Goal: Navigation & Orientation: Find specific page/section

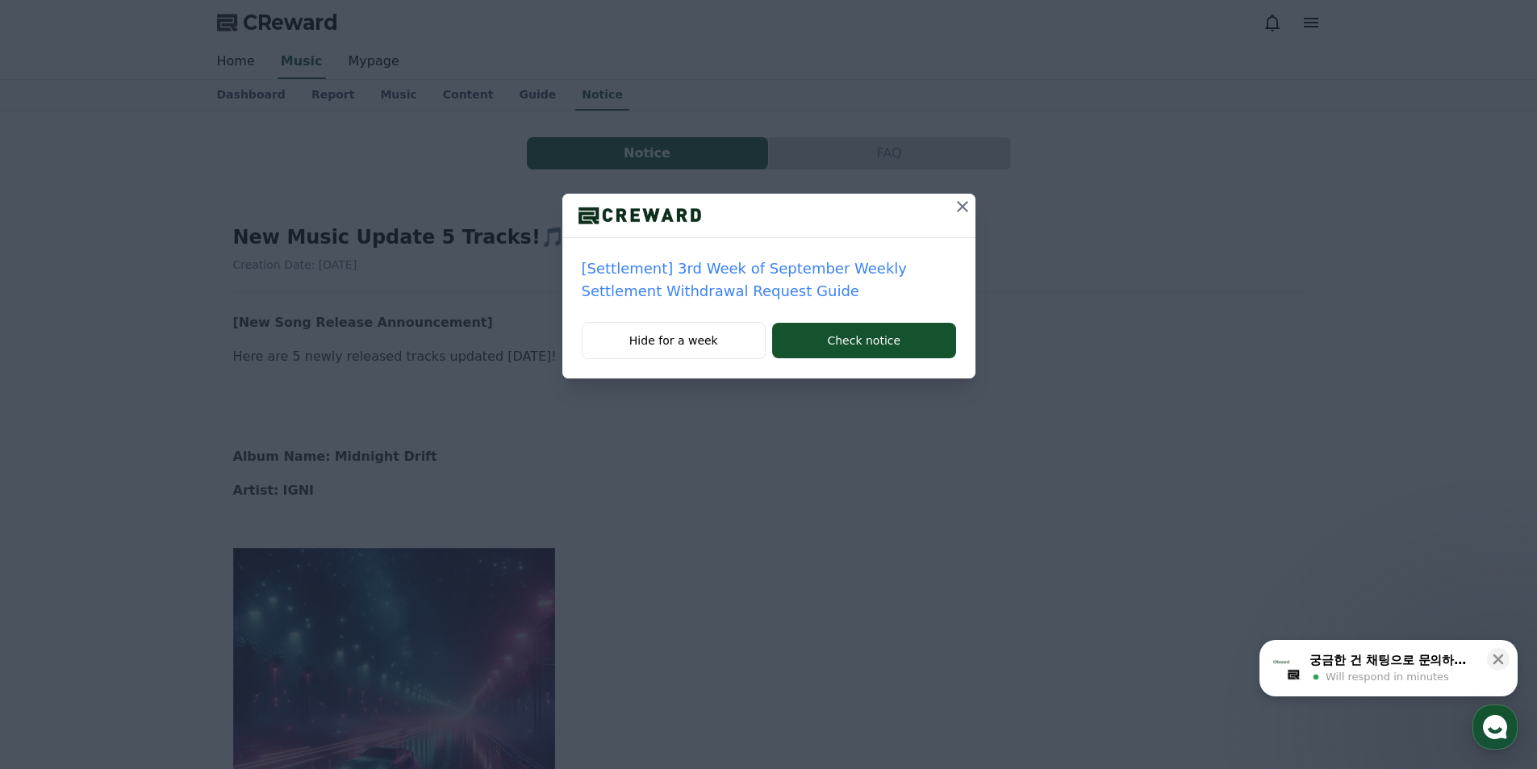
click at [971, 202] on icon at bounding box center [962, 206] width 19 height 19
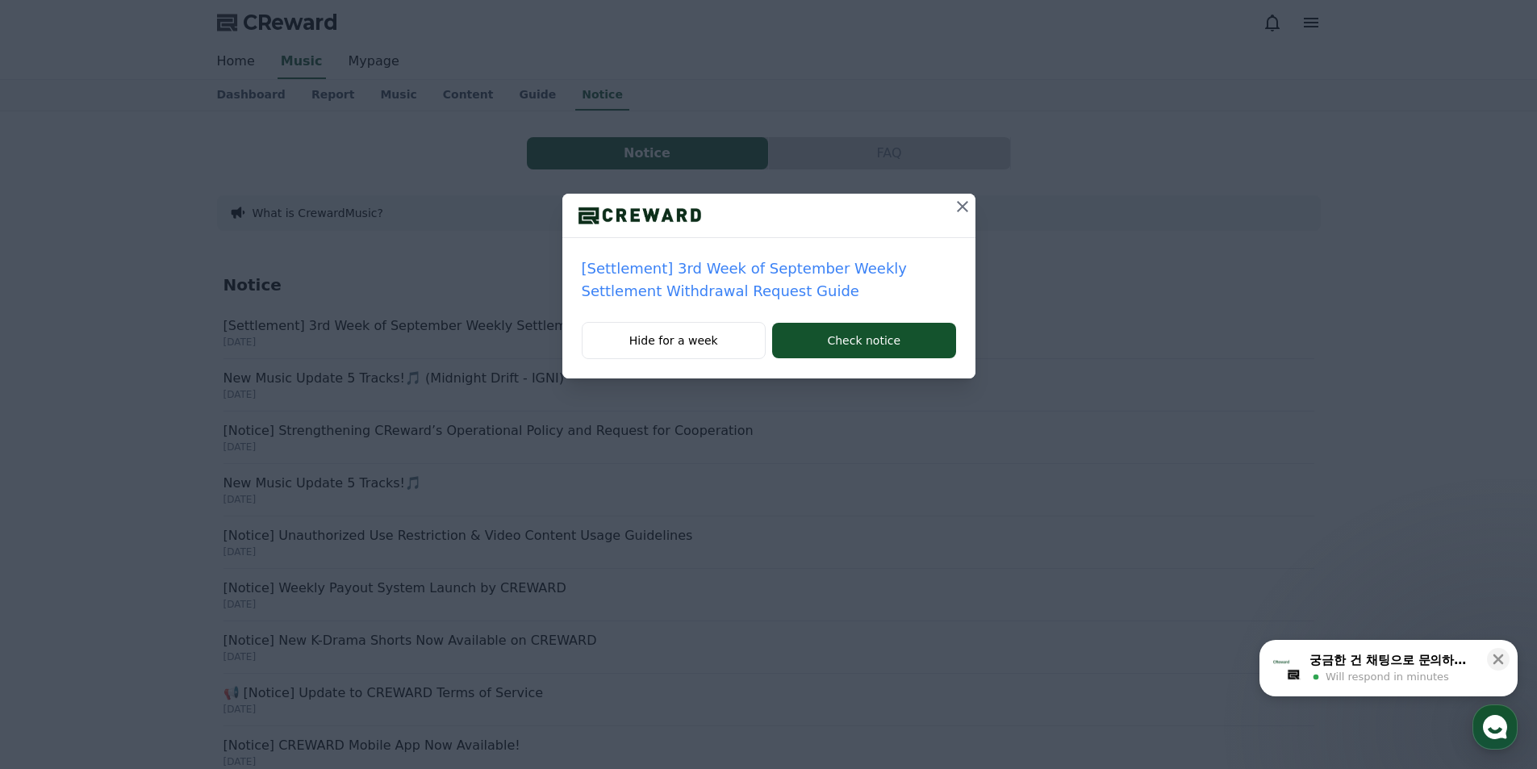
click at [960, 206] on icon at bounding box center [962, 206] width 19 height 19
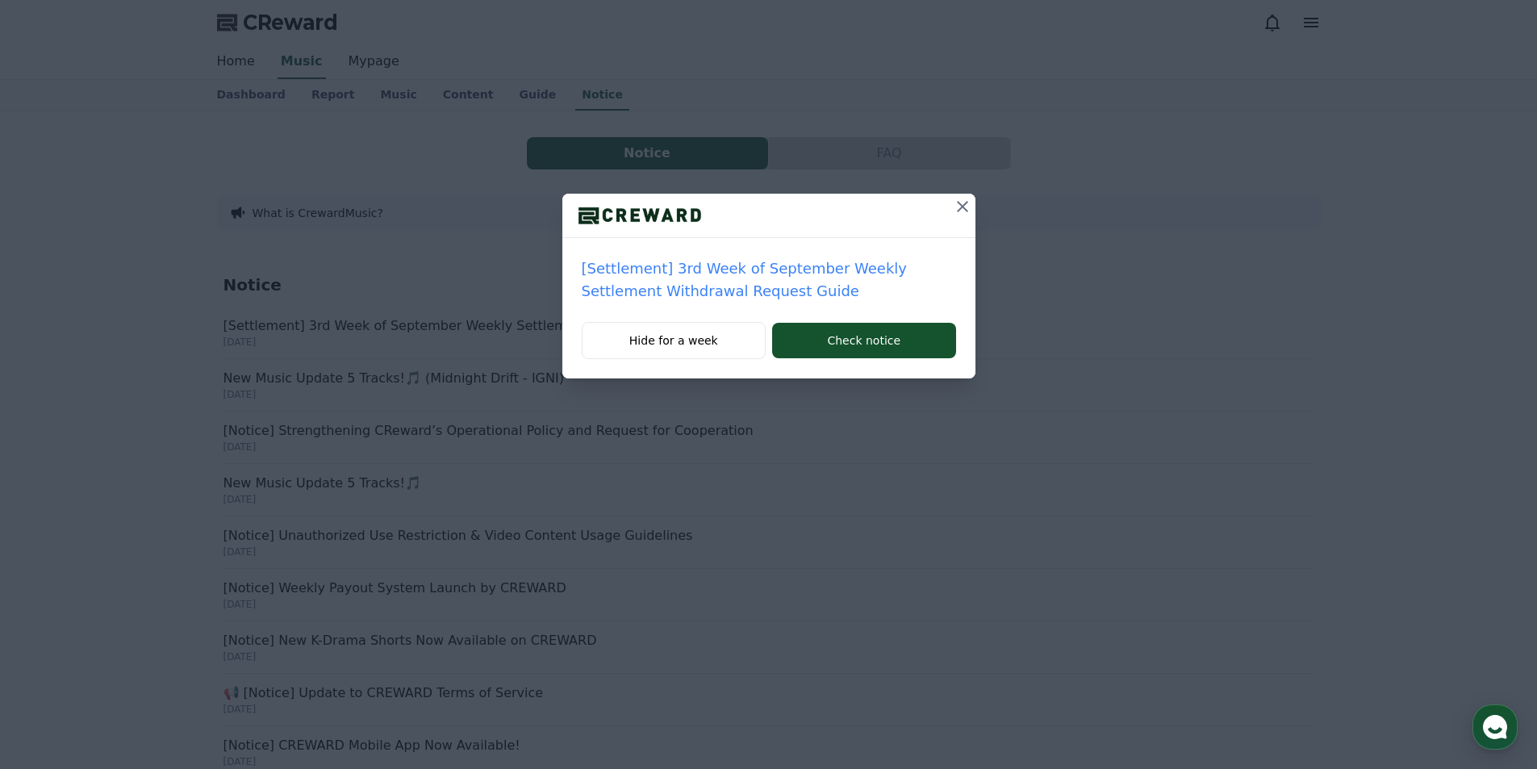
click at [960, 207] on icon at bounding box center [962, 206] width 19 height 19
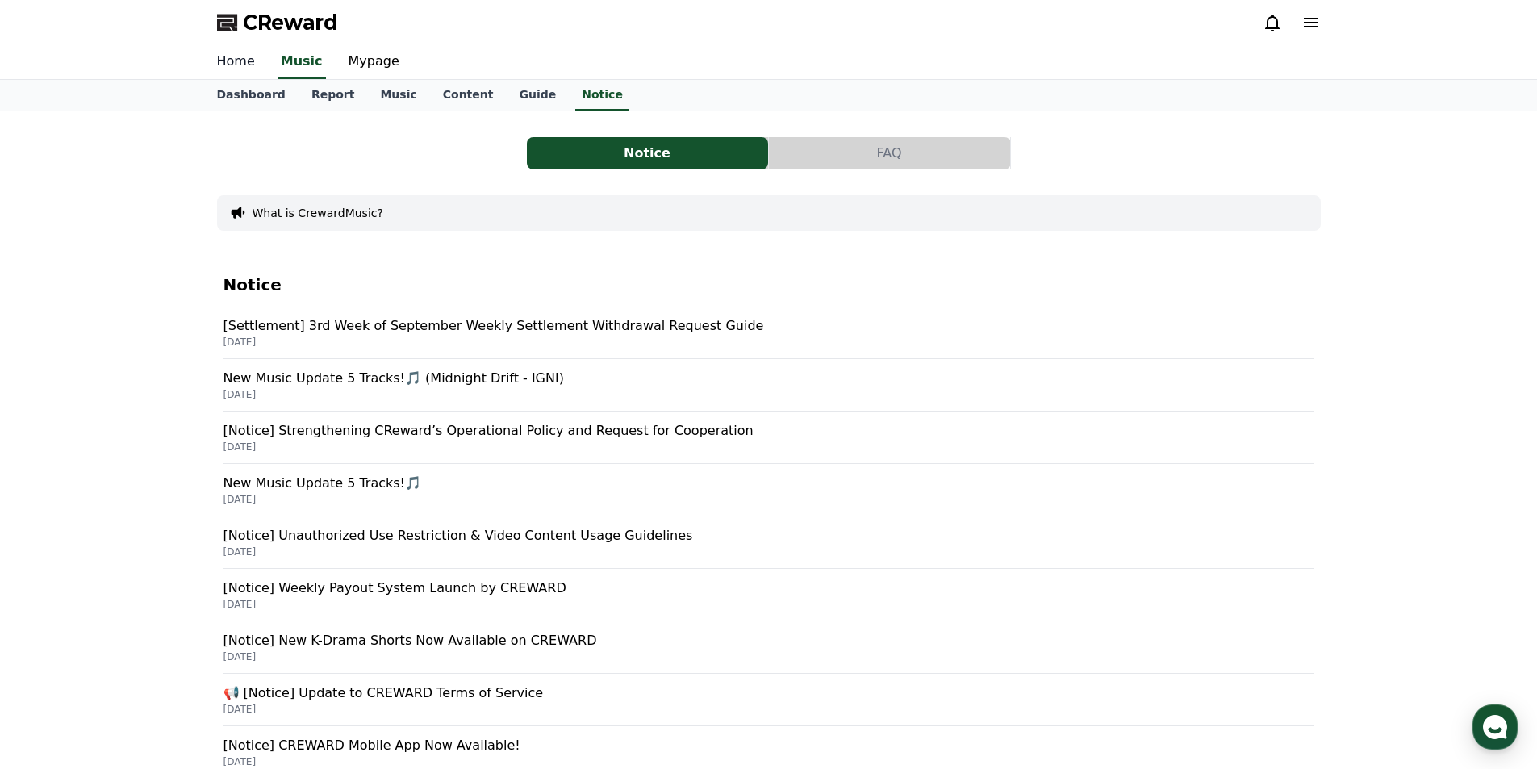
click at [240, 59] on link "Home" at bounding box center [236, 62] width 64 height 34
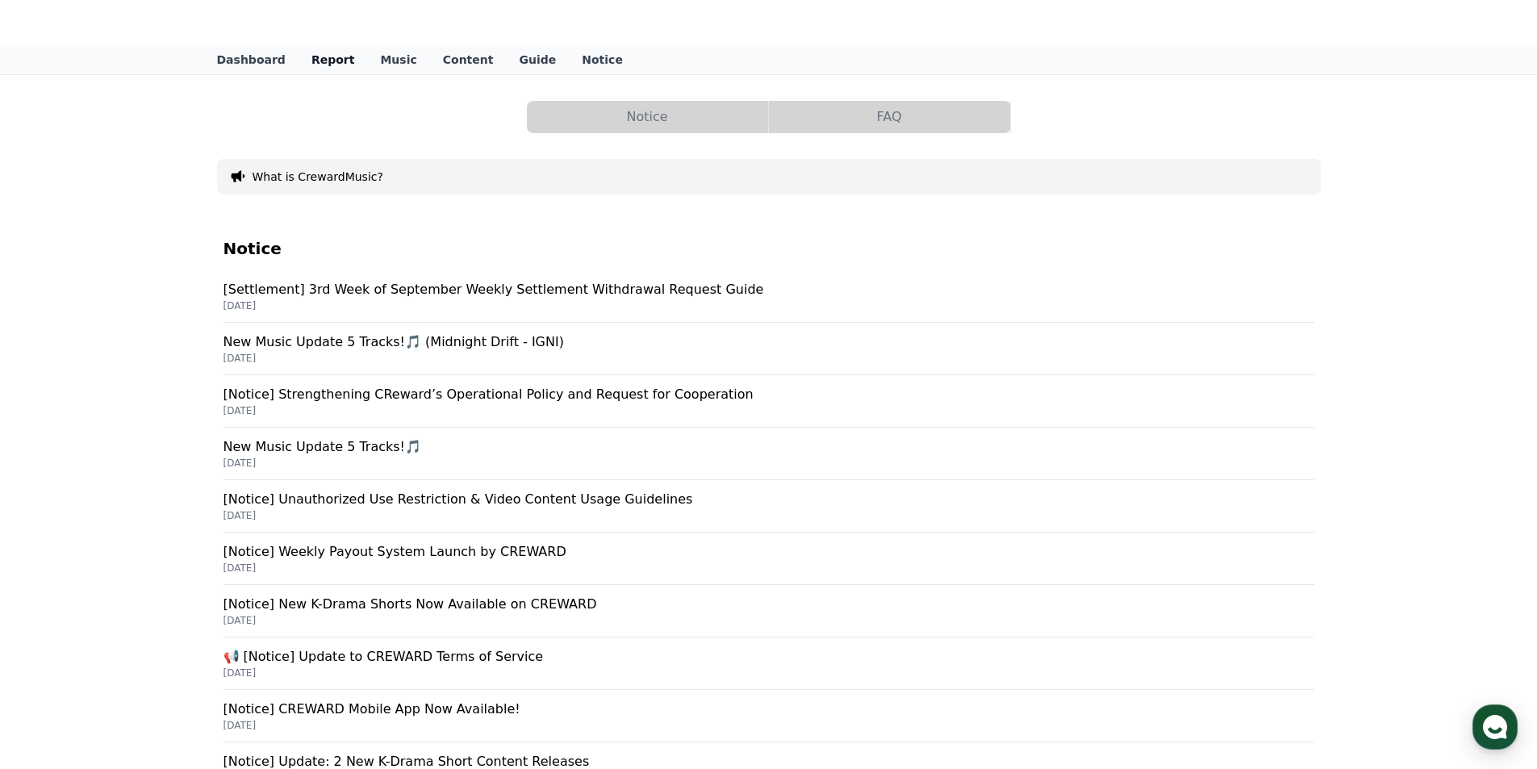
click at [324, 58] on link "Report" at bounding box center [333, 59] width 69 height 29
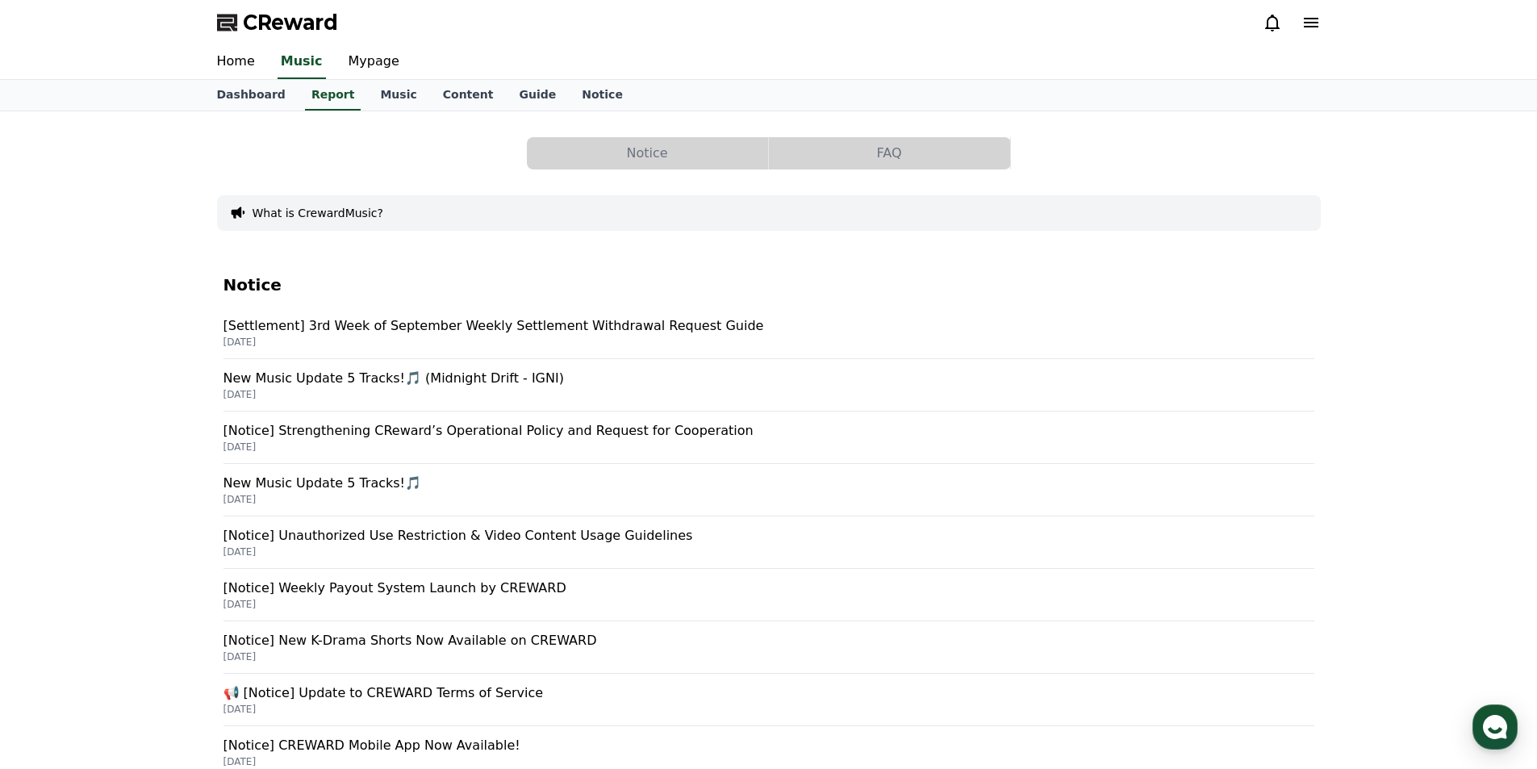
click at [97, 282] on div "Notice FAQ What is CrewardMusic? Notice [Settlement] 3rd Week of September Week…" at bounding box center [768, 539] width 1537 height 857
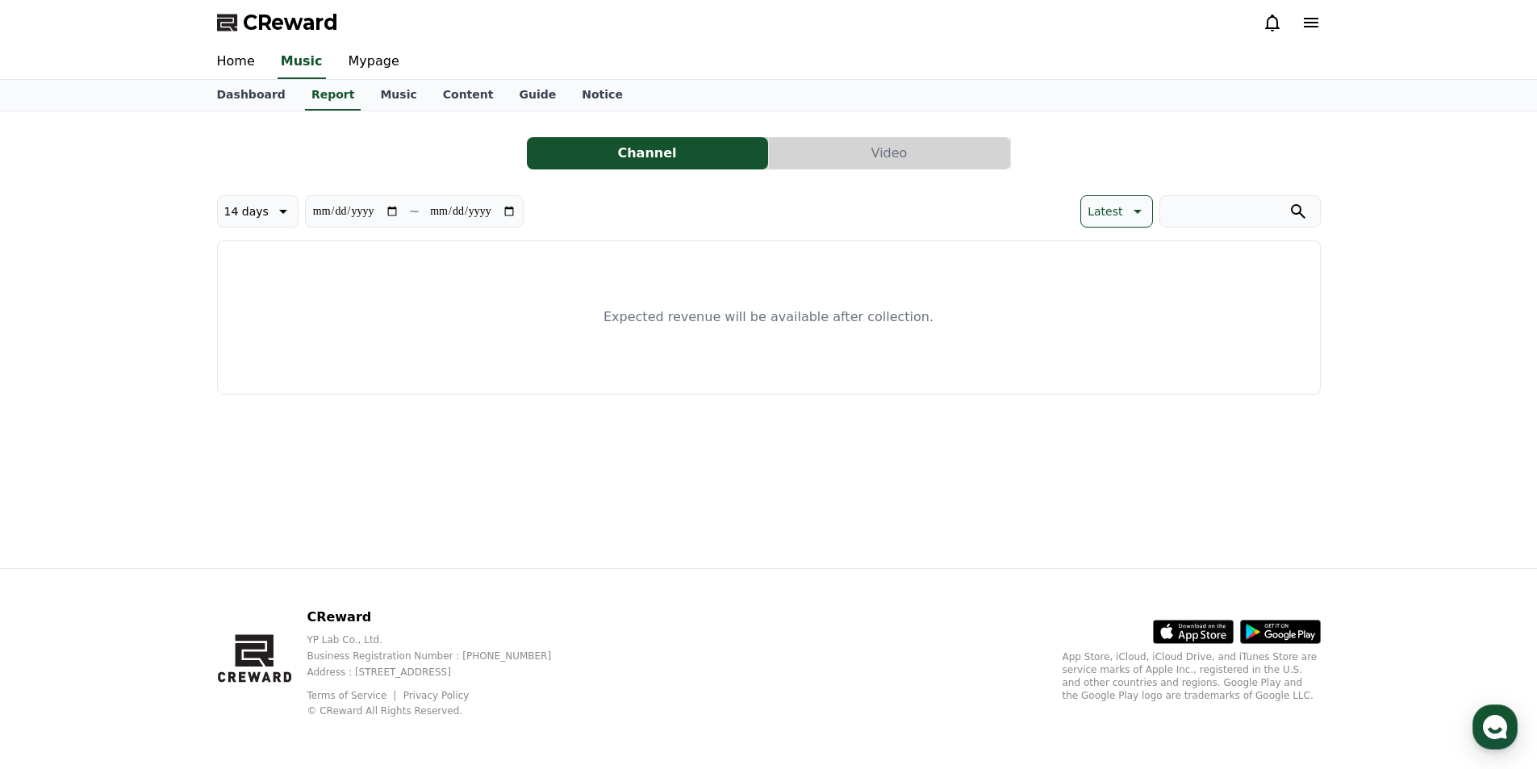
click at [875, 160] on button "Video" at bounding box center [889, 153] width 241 height 32
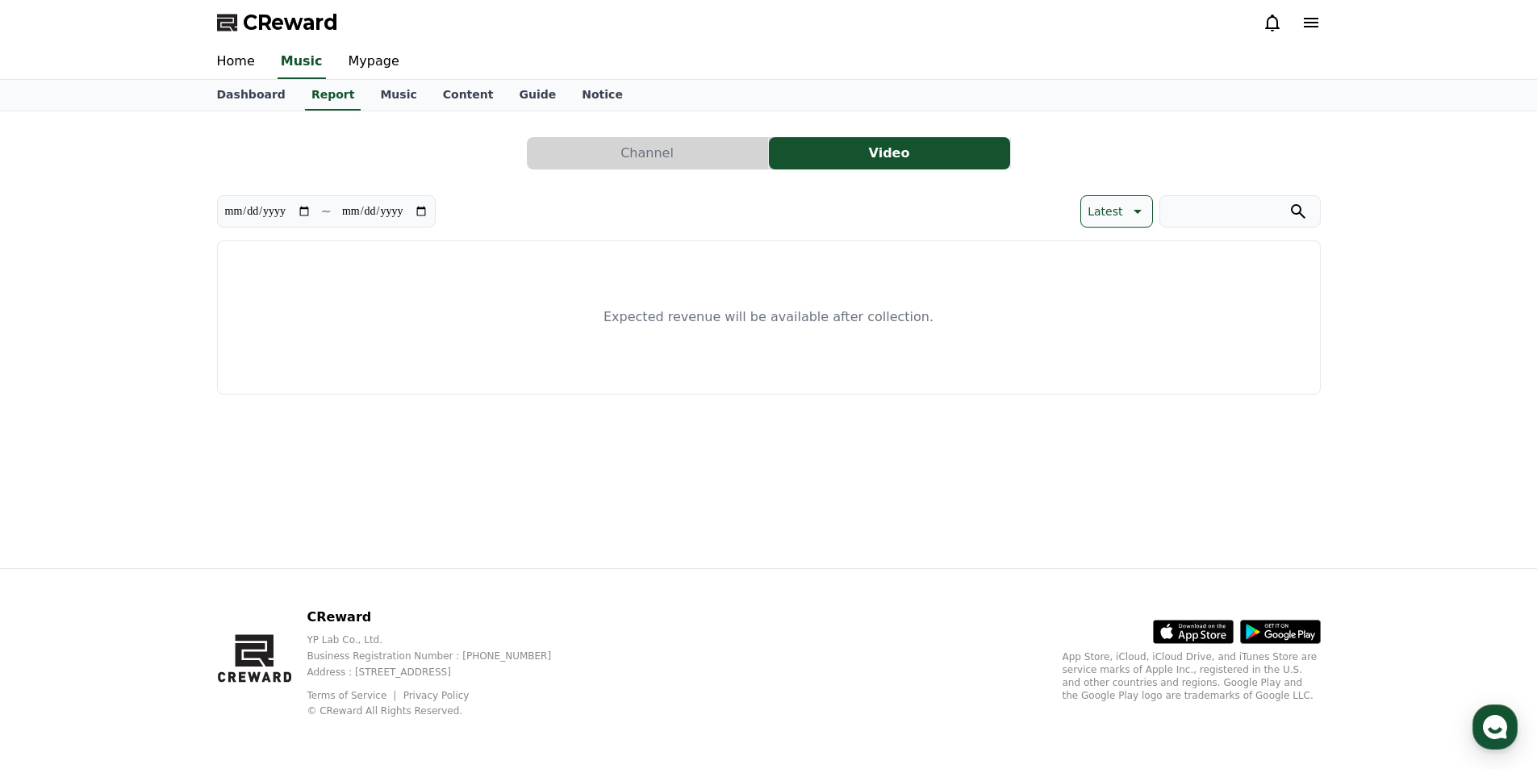
click at [648, 145] on button "Channel" at bounding box center [647, 153] width 241 height 32
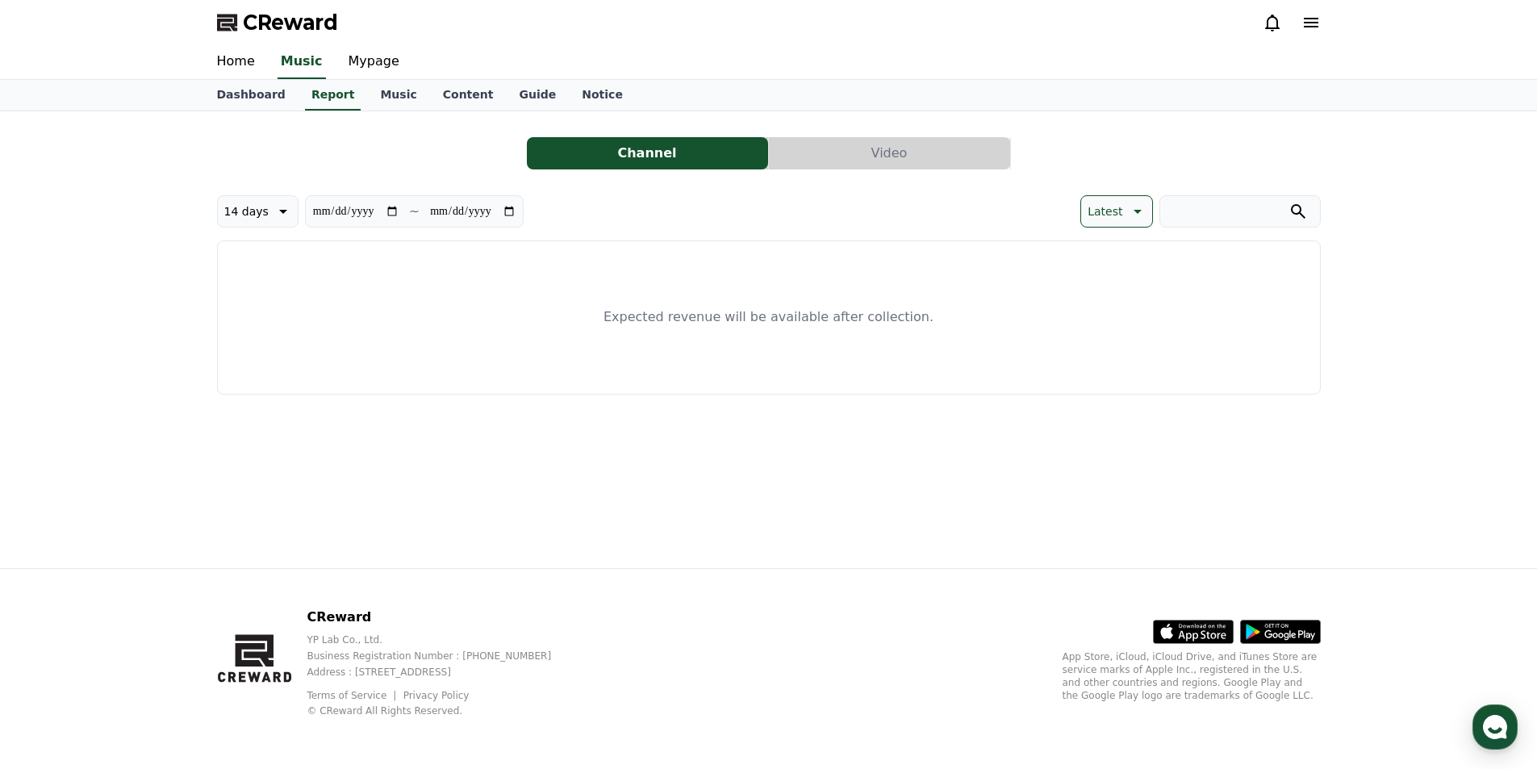
click at [832, 147] on button "Video" at bounding box center [889, 153] width 241 height 32
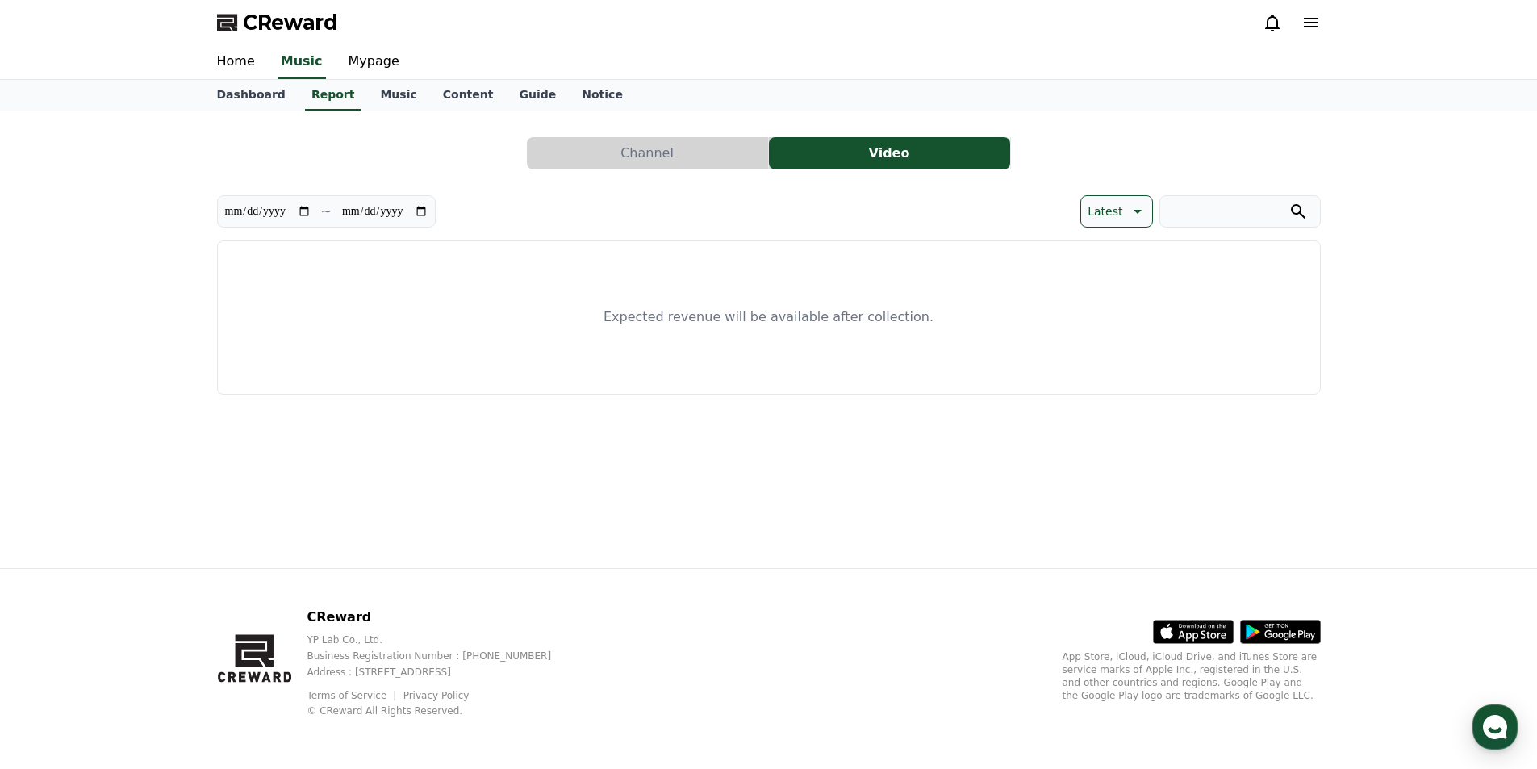
click at [633, 147] on button "Channel" at bounding box center [647, 153] width 241 height 32
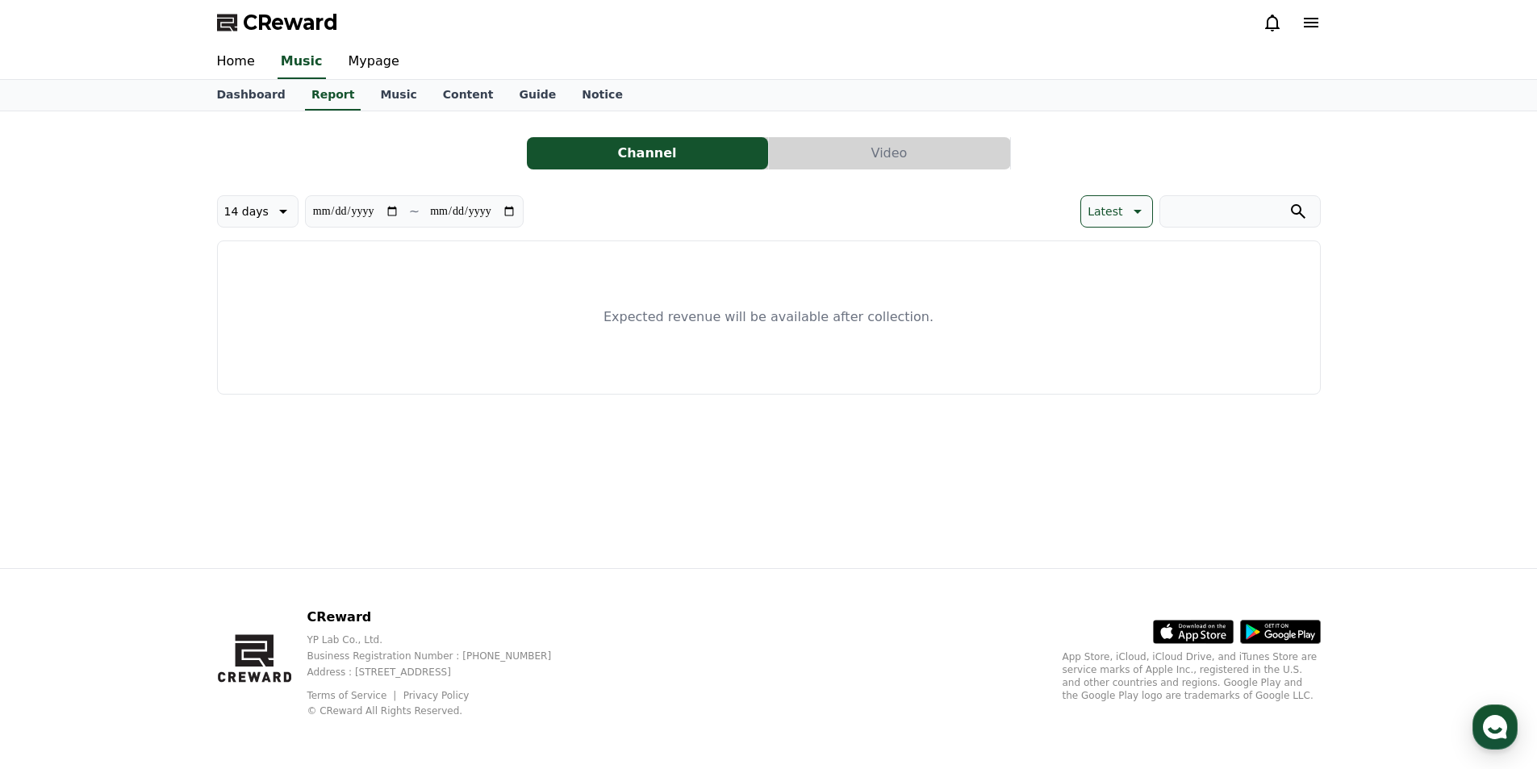
click at [884, 148] on button "Video" at bounding box center [889, 153] width 241 height 32
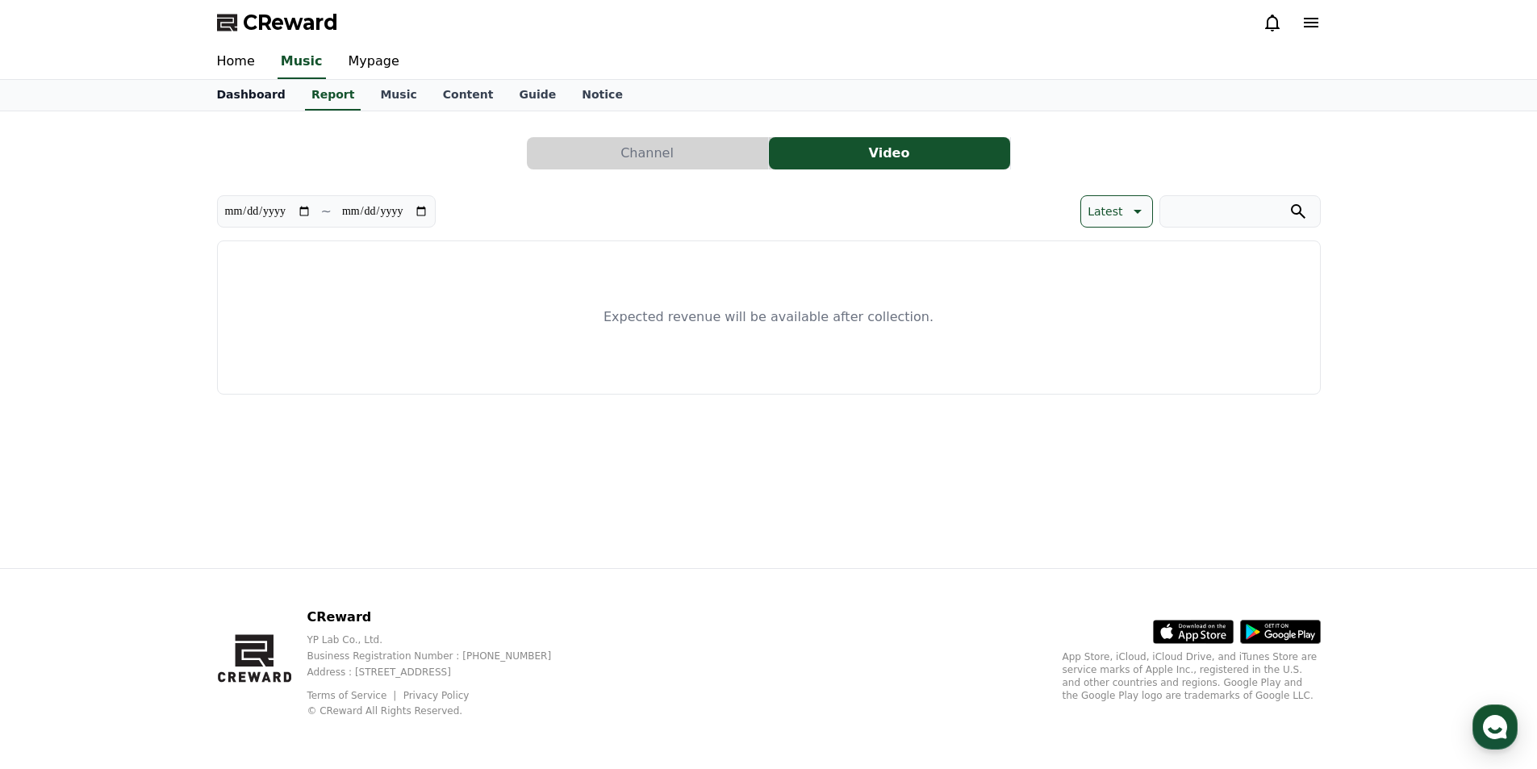
click at [243, 98] on link "Dashboard" at bounding box center [251, 95] width 94 height 31
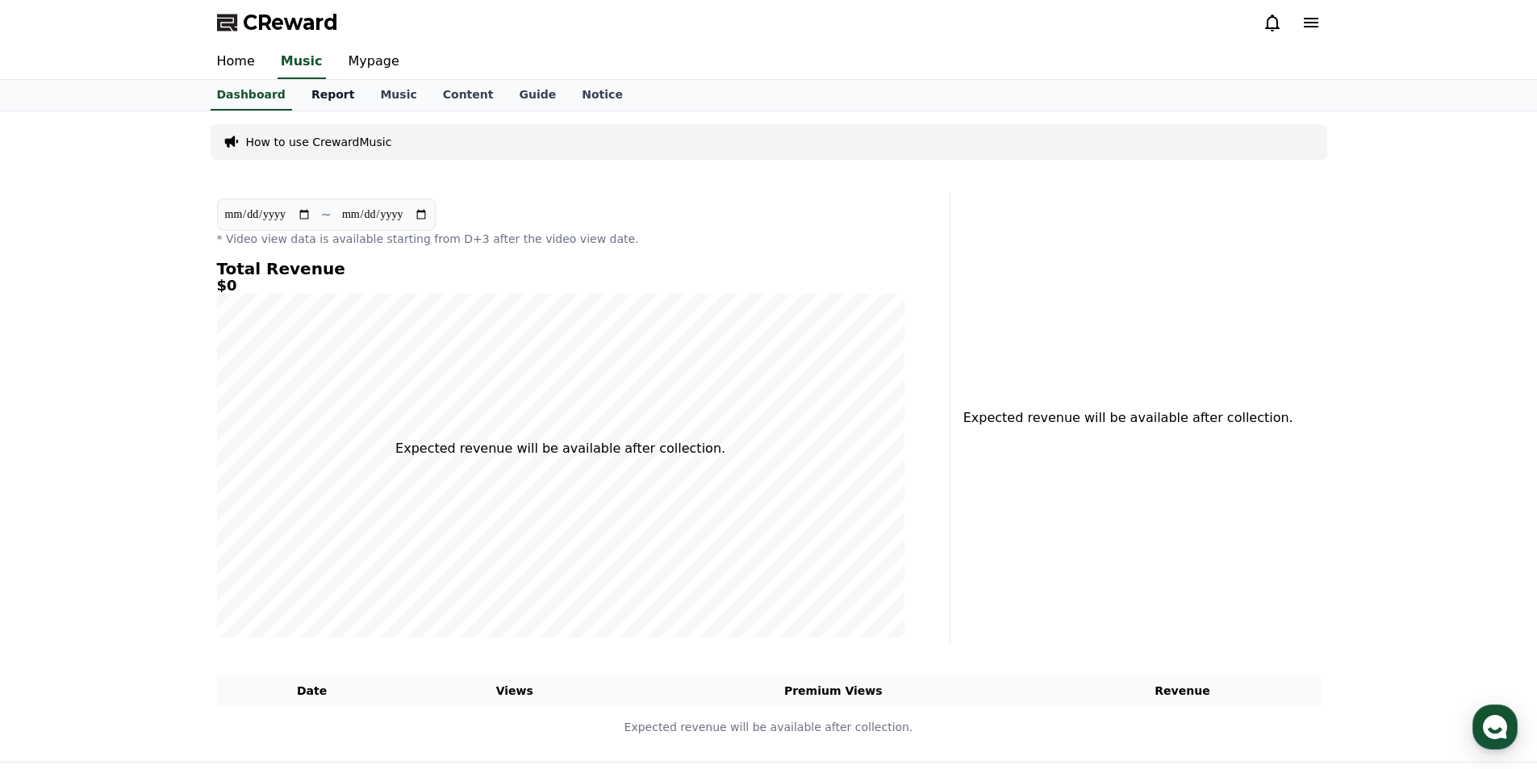
click at [339, 91] on link "Report" at bounding box center [333, 95] width 69 height 31
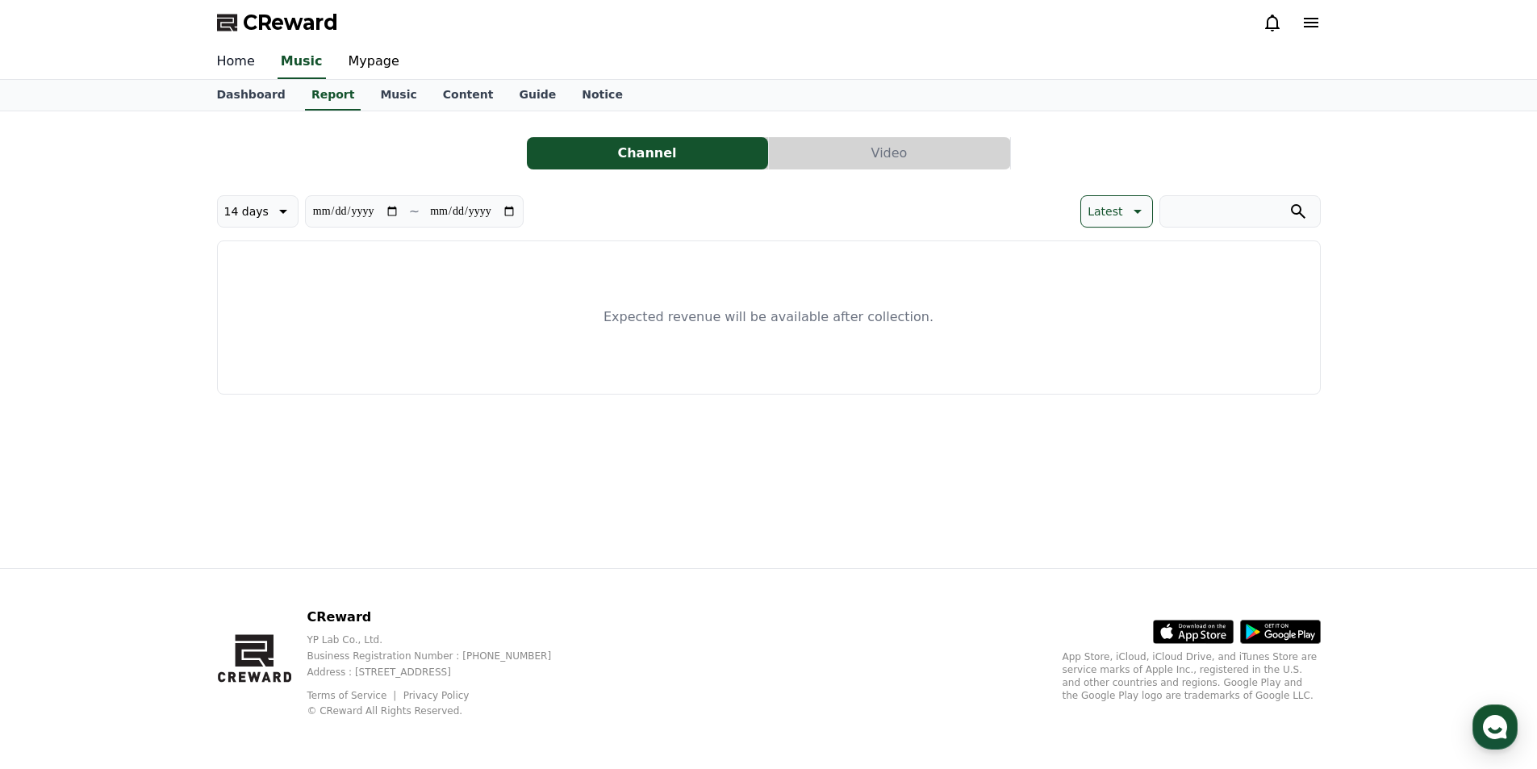
click at [238, 69] on link "Home" at bounding box center [236, 62] width 64 height 34
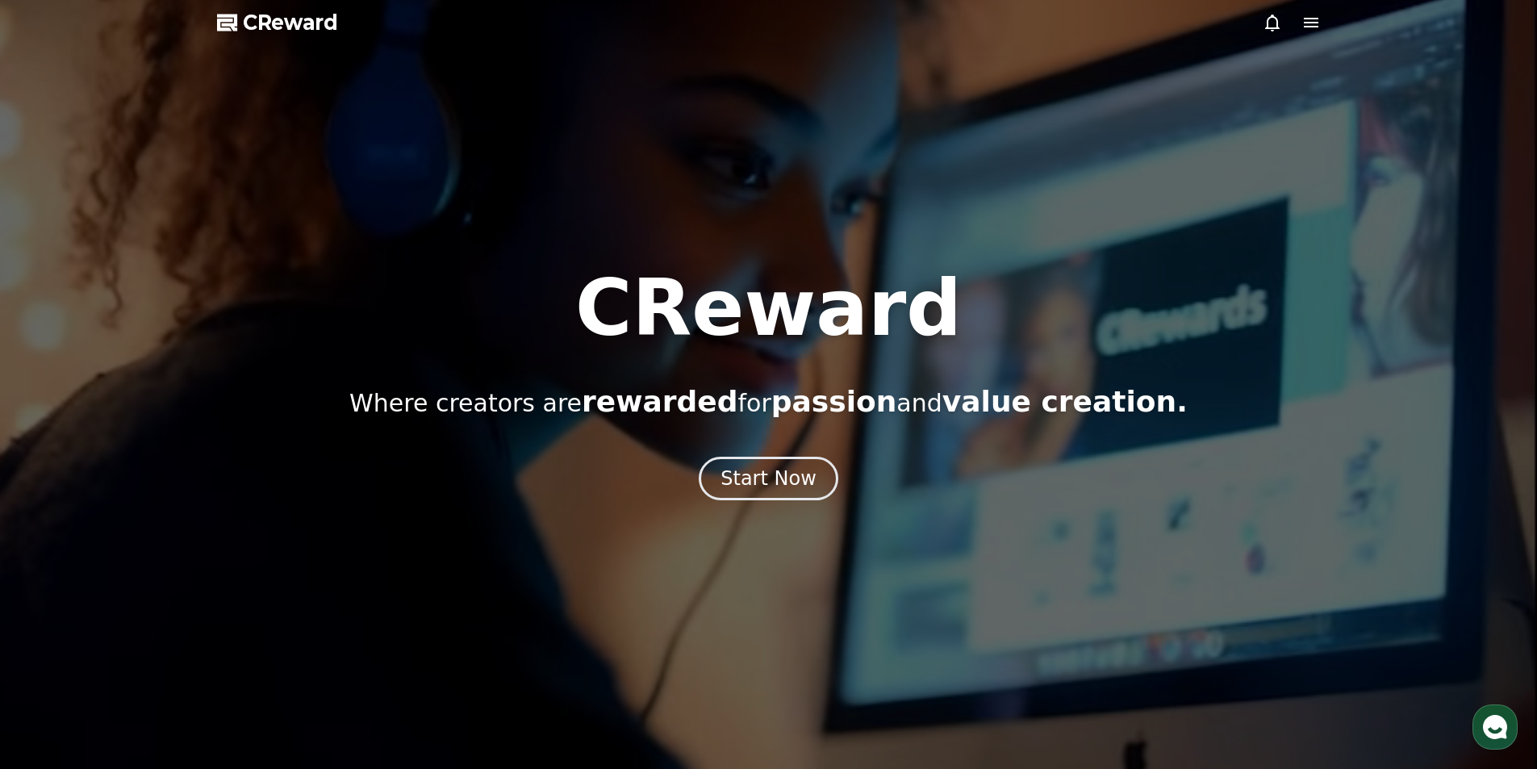
click at [752, 504] on div at bounding box center [768, 384] width 1537 height 769
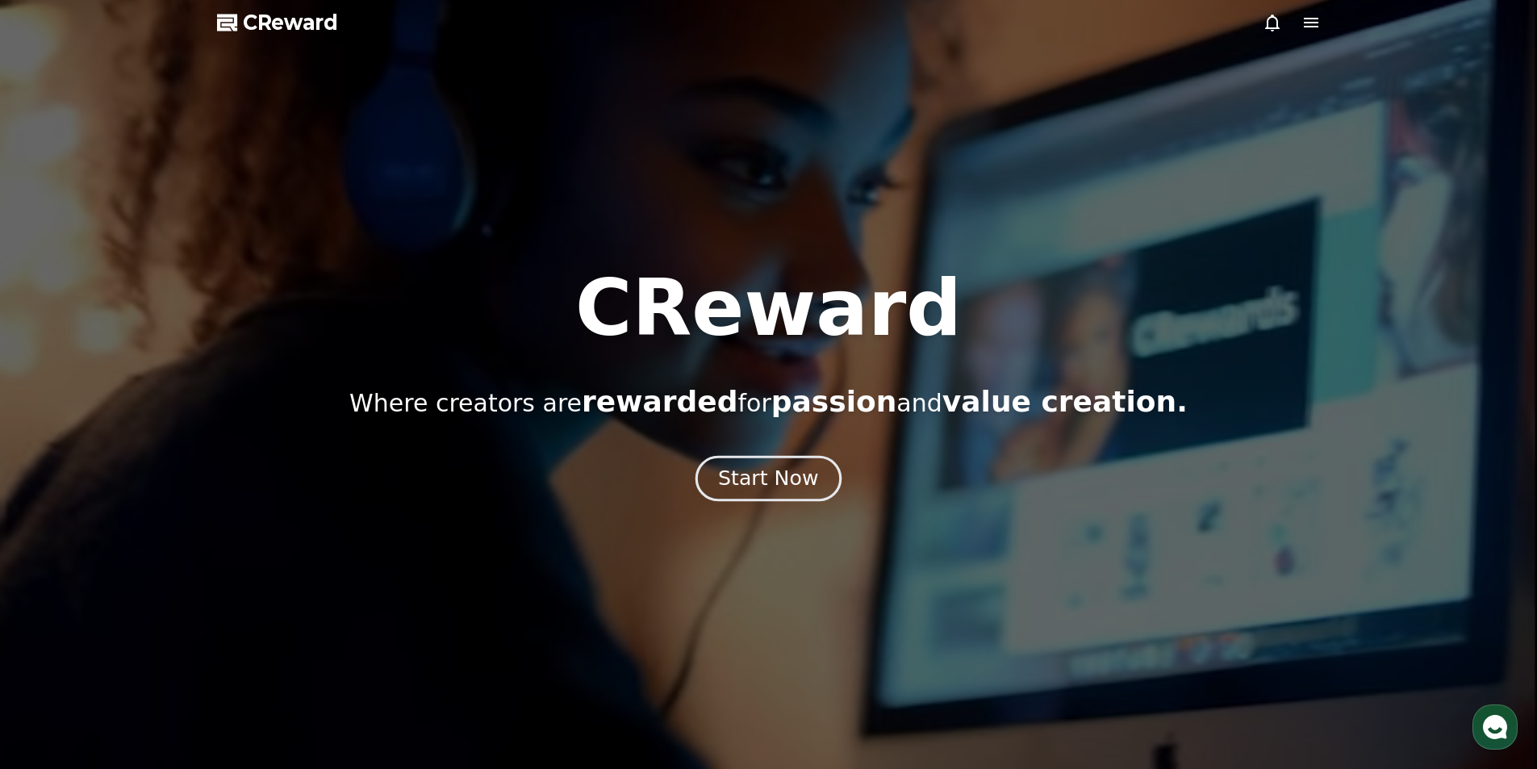
click at [759, 490] on div "Start Now" at bounding box center [768, 478] width 100 height 27
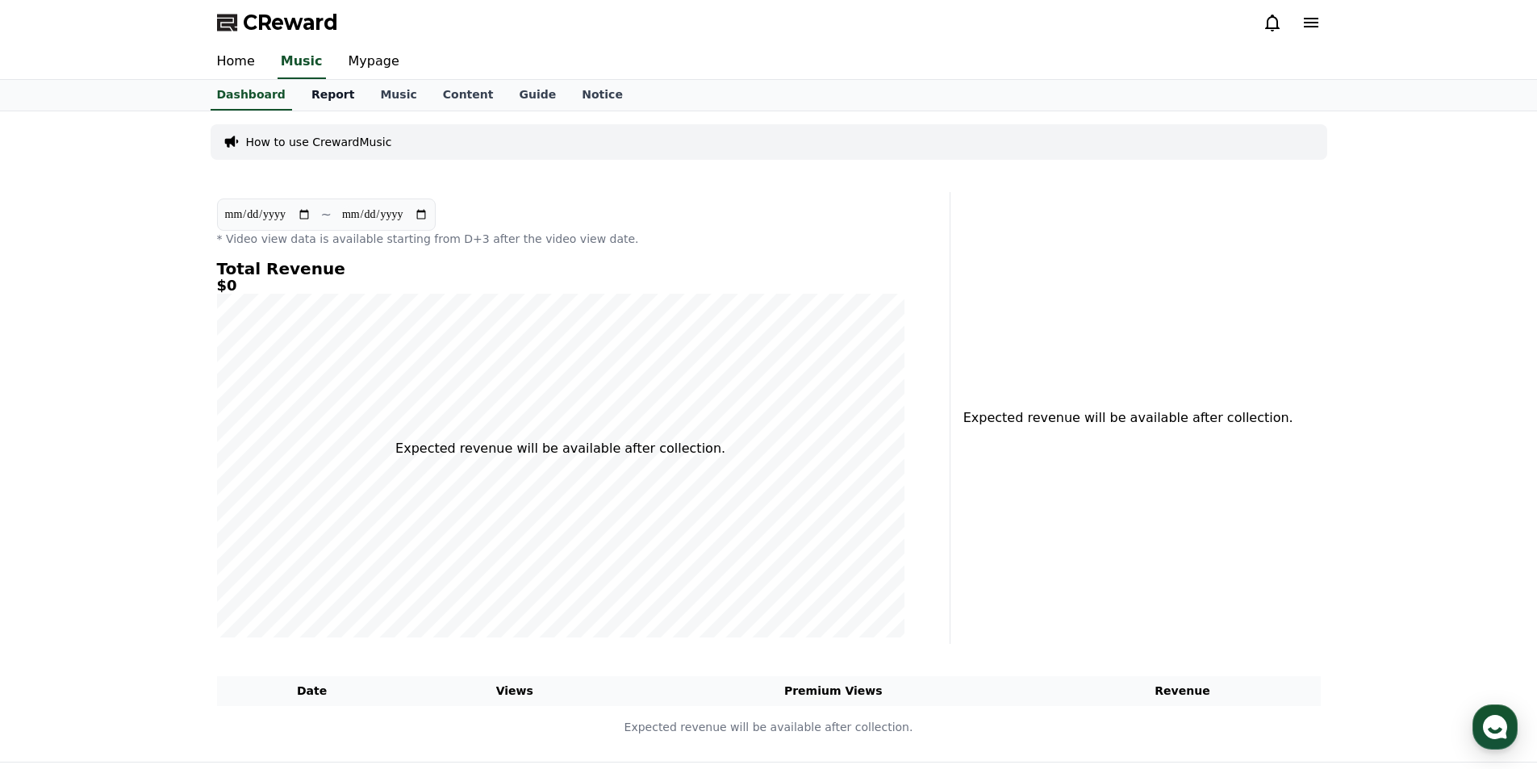
click at [340, 102] on link "Report" at bounding box center [333, 95] width 69 height 31
